Goal: Task Accomplishment & Management: Use online tool/utility

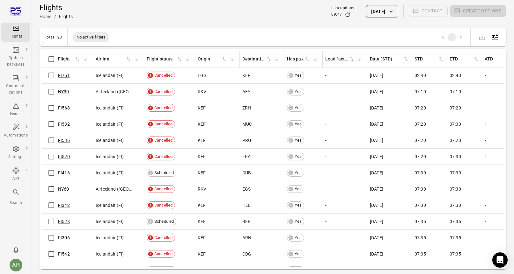
click at [55, 99] on td "NY30" at bounding box center [67, 92] width 51 height 16
click at [16, 85] on div "Communi-cations" at bounding box center [16, 89] width 24 height 13
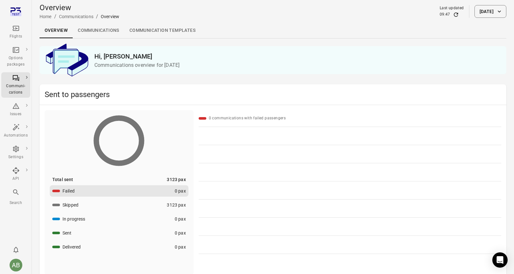
click at [154, 32] on link "Communication templates" at bounding box center [162, 30] width 76 height 15
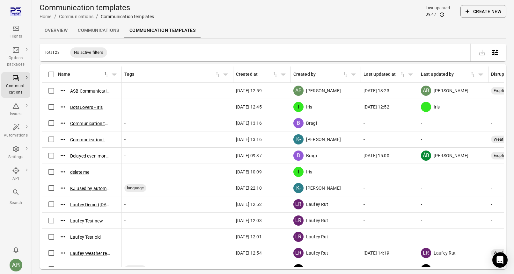
click at [487, 14] on button "Create new" at bounding box center [483, 11] width 46 height 13
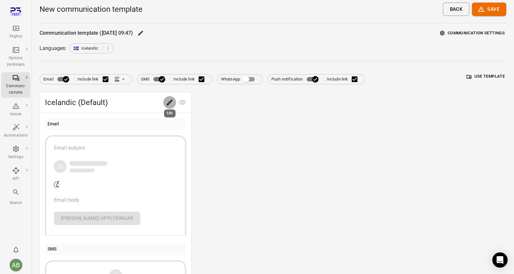
click at [170, 104] on icon "Edit" at bounding box center [170, 103] width 8 height 8
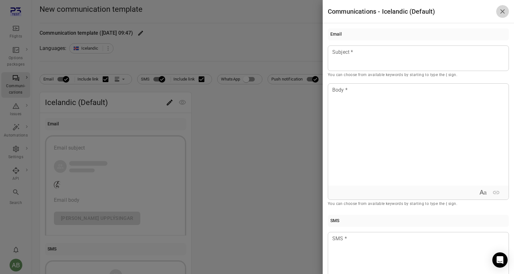
click at [502, 9] on icon "Close drawer" at bounding box center [503, 12] width 8 height 8
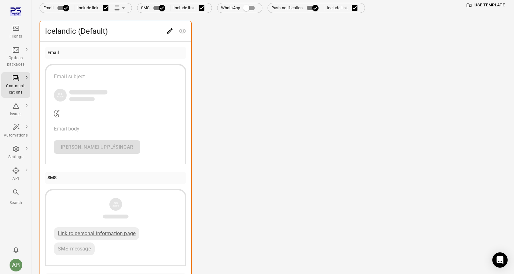
scroll to position [35, 0]
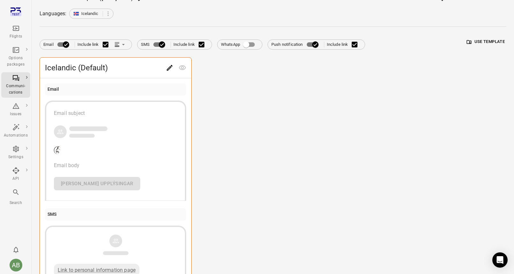
click at [170, 67] on icon "Edit" at bounding box center [170, 68] width 8 height 8
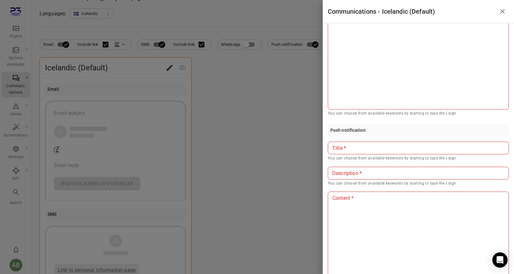
scroll to position [0, 0]
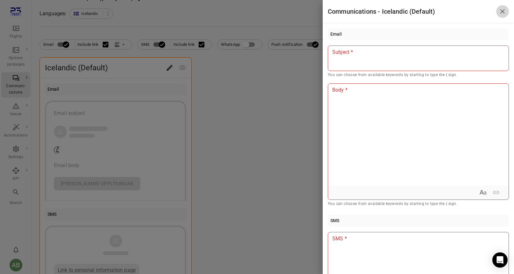
click at [505, 10] on icon "Close drawer" at bounding box center [503, 12] width 8 height 8
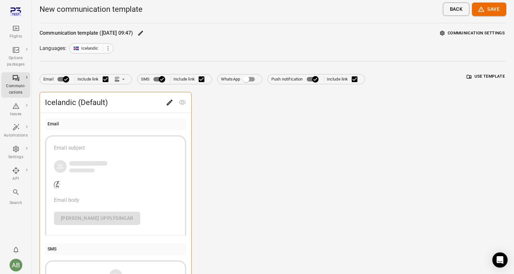
click at [108, 48] on icon at bounding box center [108, 48] width 7 height 7
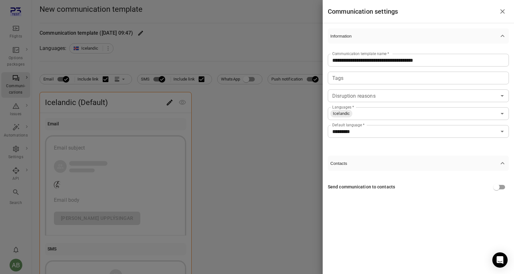
click at [504, 114] on icon "Open" at bounding box center [502, 114] width 8 height 8
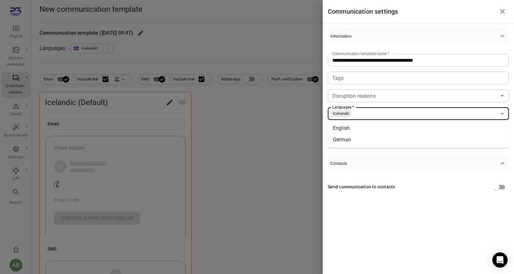
click at [342, 128] on li "English" at bounding box center [418, 128] width 181 height 11
click at [502, 114] on icon "Open" at bounding box center [502, 114] width 3 height 2
click at [389, 129] on li "German" at bounding box center [418, 128] width 181 height 11
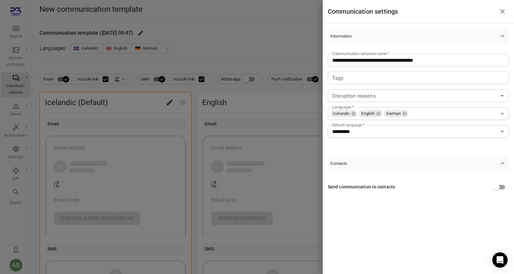
click at [267, 35] on div at bounding box center [257, 137] width 514 height 274
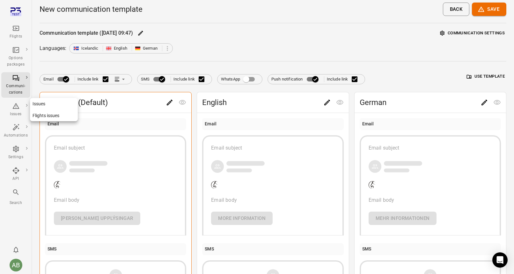
click at [15, 114] on div "Issues" at bounding box center [16, 114] width 24 height 6
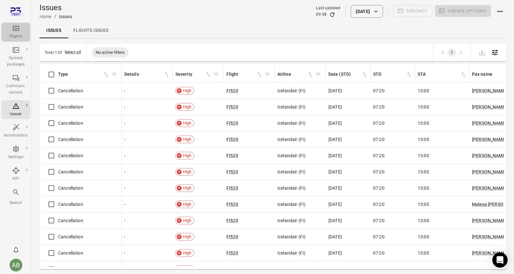
click at [15, 30] on icon "Main navigation" at bounding box center [16, 29] width 8 height 8
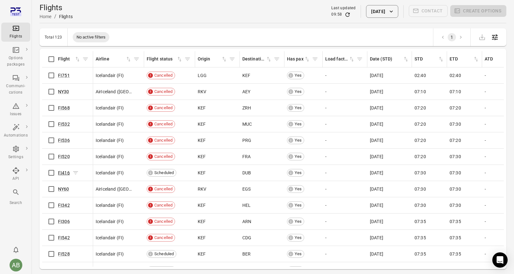
click at [66, 174] on link "FI416" at bounding box center [64, 173] width 12 height 5
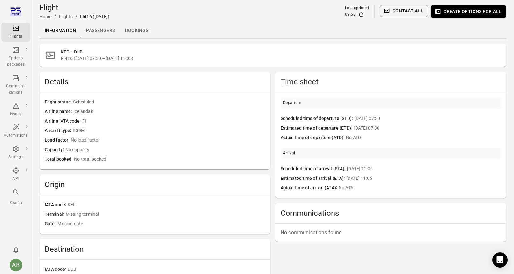
click at [106, 32] on link "Passengers" at bounding box center [100, 30] width 39 height 15
click at [136, 30] on link "Bookings" at bounding box center [136, 30] width 33 height 15
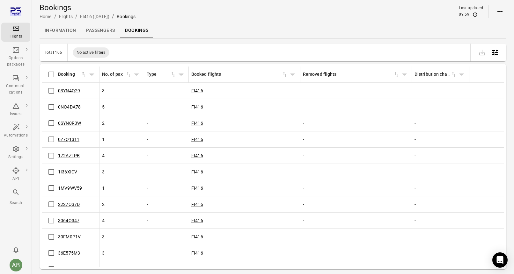
click at [62, 30] on link "Information" at bounding box center [60, 30] width 41 height 15
